Goal: Task Accomplishment & Management: Manage account settings

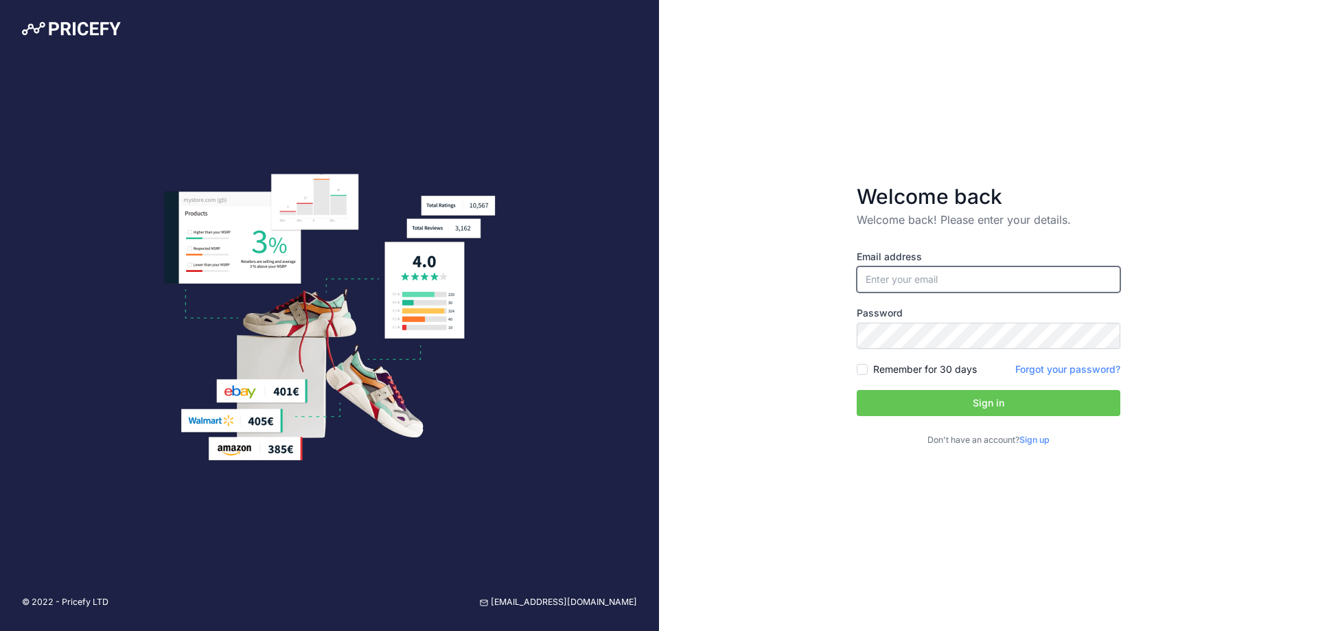
click at [905, 275] on input "email" at bounding box center [989, 279] width 264 height 26
type input "[PERSON_NAME][EMAIL_ADDRESS][DOMAIN_NAME]"
click at [946, 404] on button "Sign in" at bounding box center [989, 403] width 264 height 26
click at [885, 360] on div "Email address g.calapa@calapa.it Password Remember for 30 days Sign up" at bounding box center [989, 348] width 264 height 197
click at [882, 367] on label "Remember for 30 days" at bounding box center [925, 369] width 104 height 14
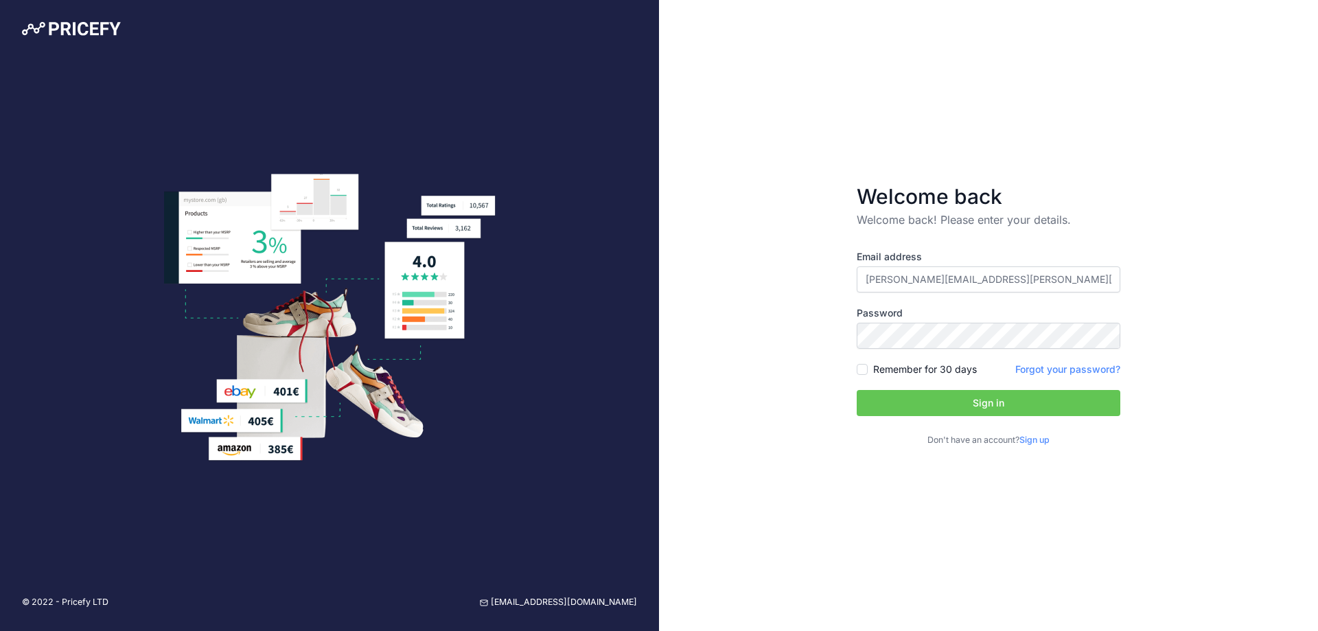
click at [868, 367] on input "Remember for 30 days" at bounding box center [862, 369] width 11 height 11
checkbox input "true"
